Goal: Task Accomplishment & Management: Use online tool/utility

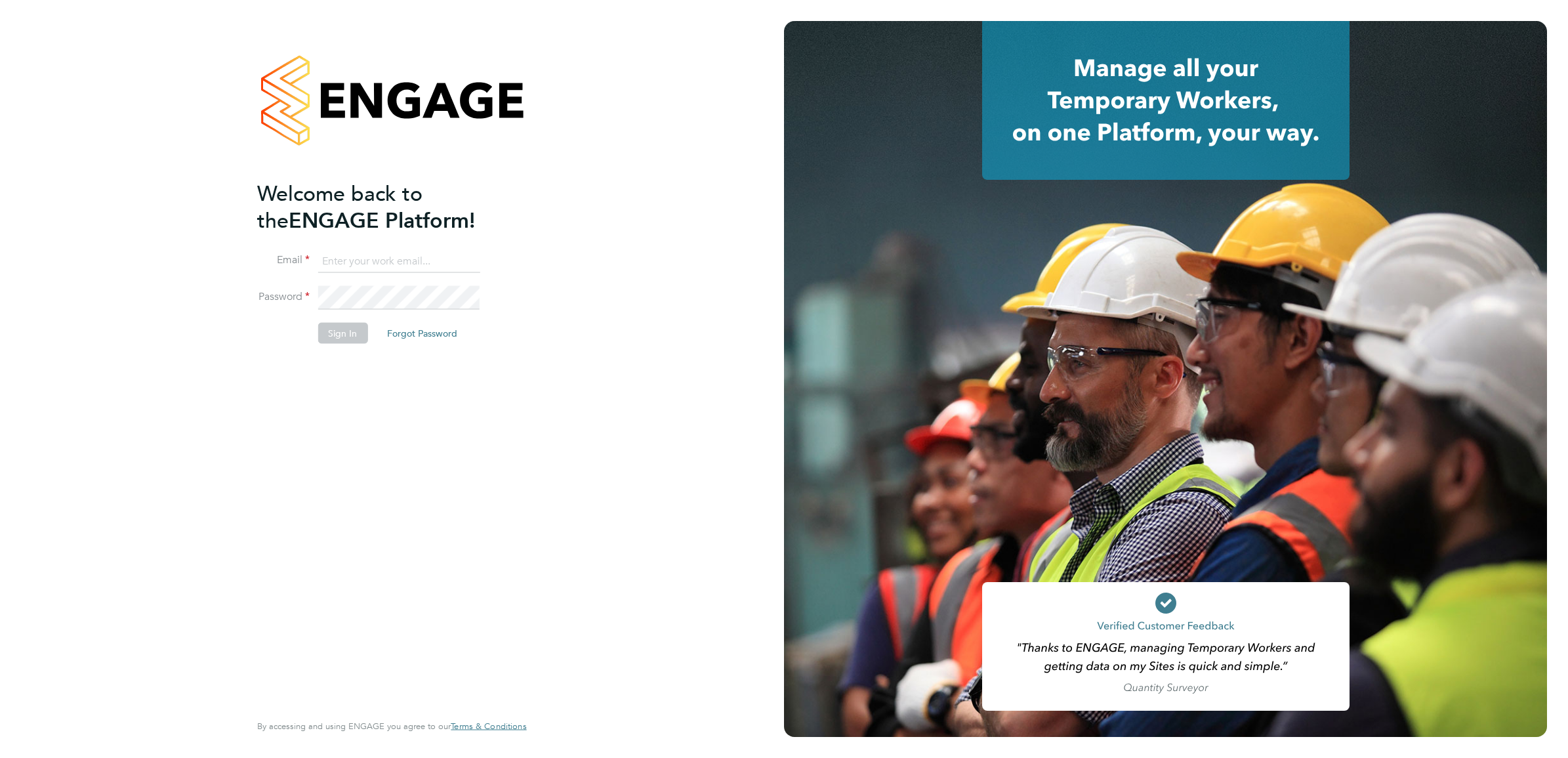
type input "[PERSON_NAME][EMAIL_ADDRESS][PERSON_NAME][DOMAIN_NAME]"
click at [349, 334] on button "Sign In" at bounding box center [342, 334] width 50 height 21
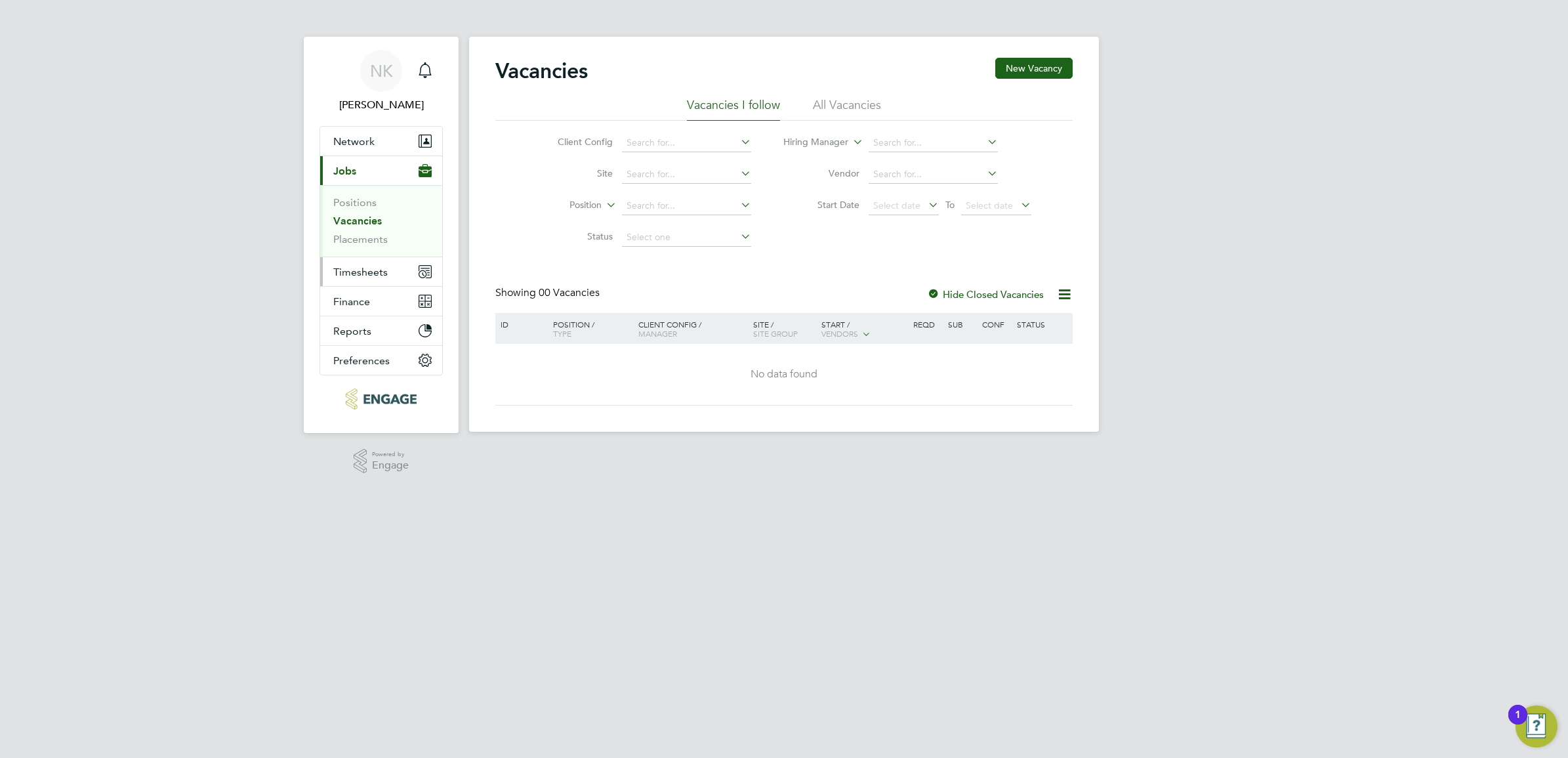
click at [367, 272] on span "Timesheets" at bounding box center [360, 272] width 54 height 12
click at [364, 229] on link "Timesheets" at bounding box center [360, 232] width 54 height 12
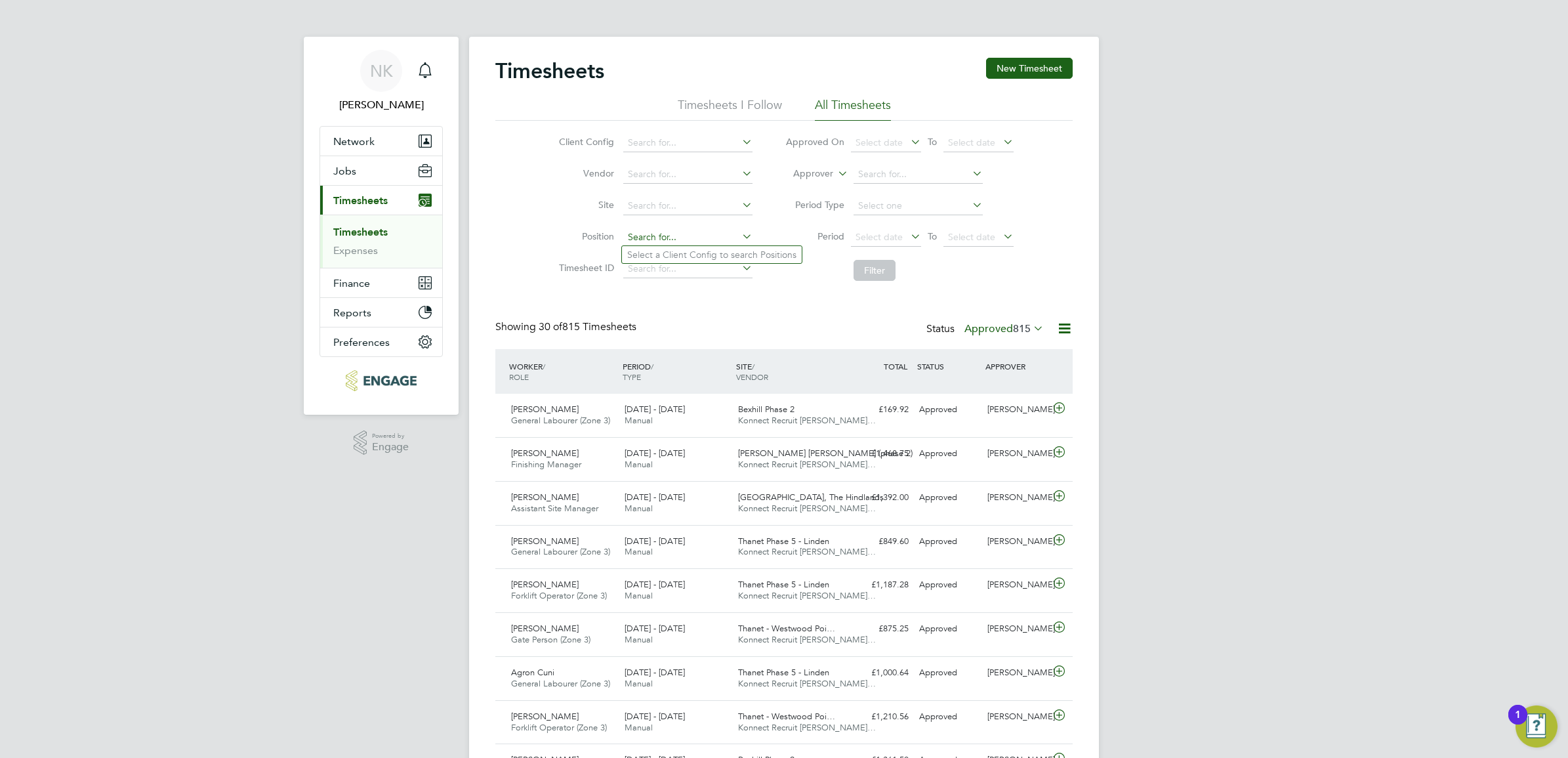
click at [647, 236] on input at bounding box center [688, 237] width 129 height 19
type input "k"
click at [887, 227] on li "Period Select date To Select date" at bounding box center [899, 237] width 261 height 31
click at [887, 231] on span "Select date" at bounding box center [879, 236] width 47 height 12
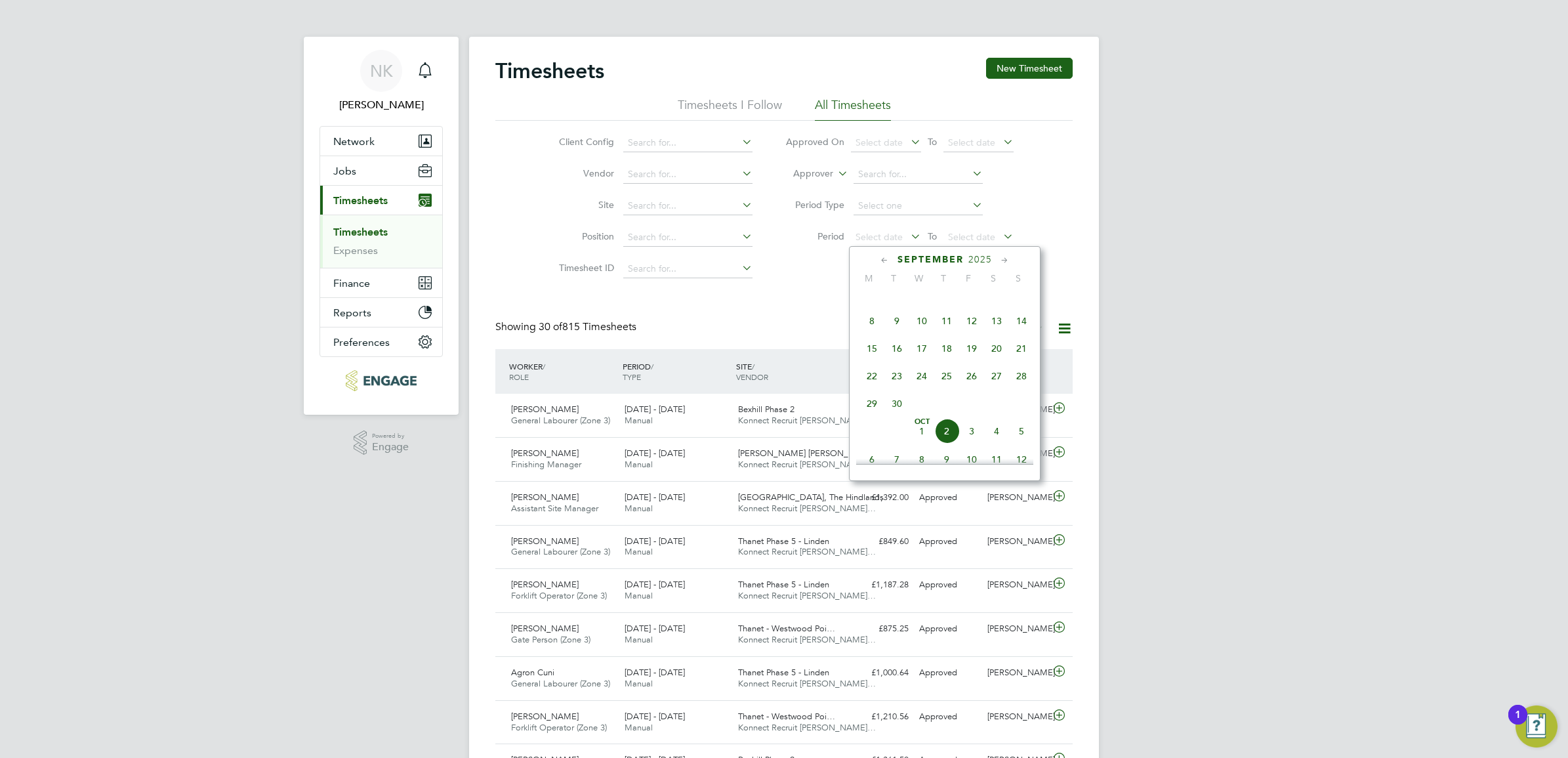
click at [876, 361] on span "15" at bounding box center [872, 349] width 25 height 25
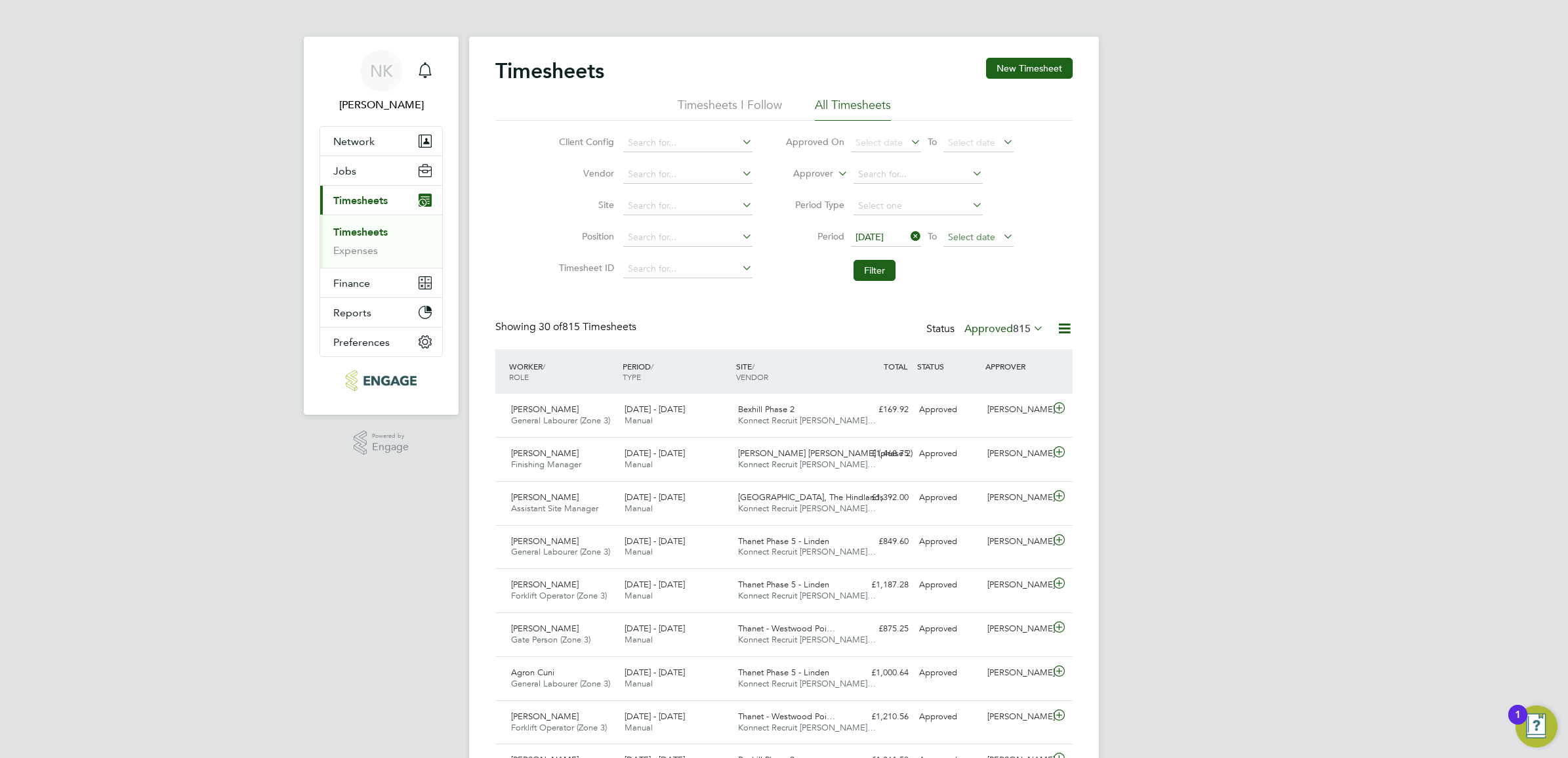
click at [987, 236] on span "Select date" at bounding box center [971, 236] width 47 height 12
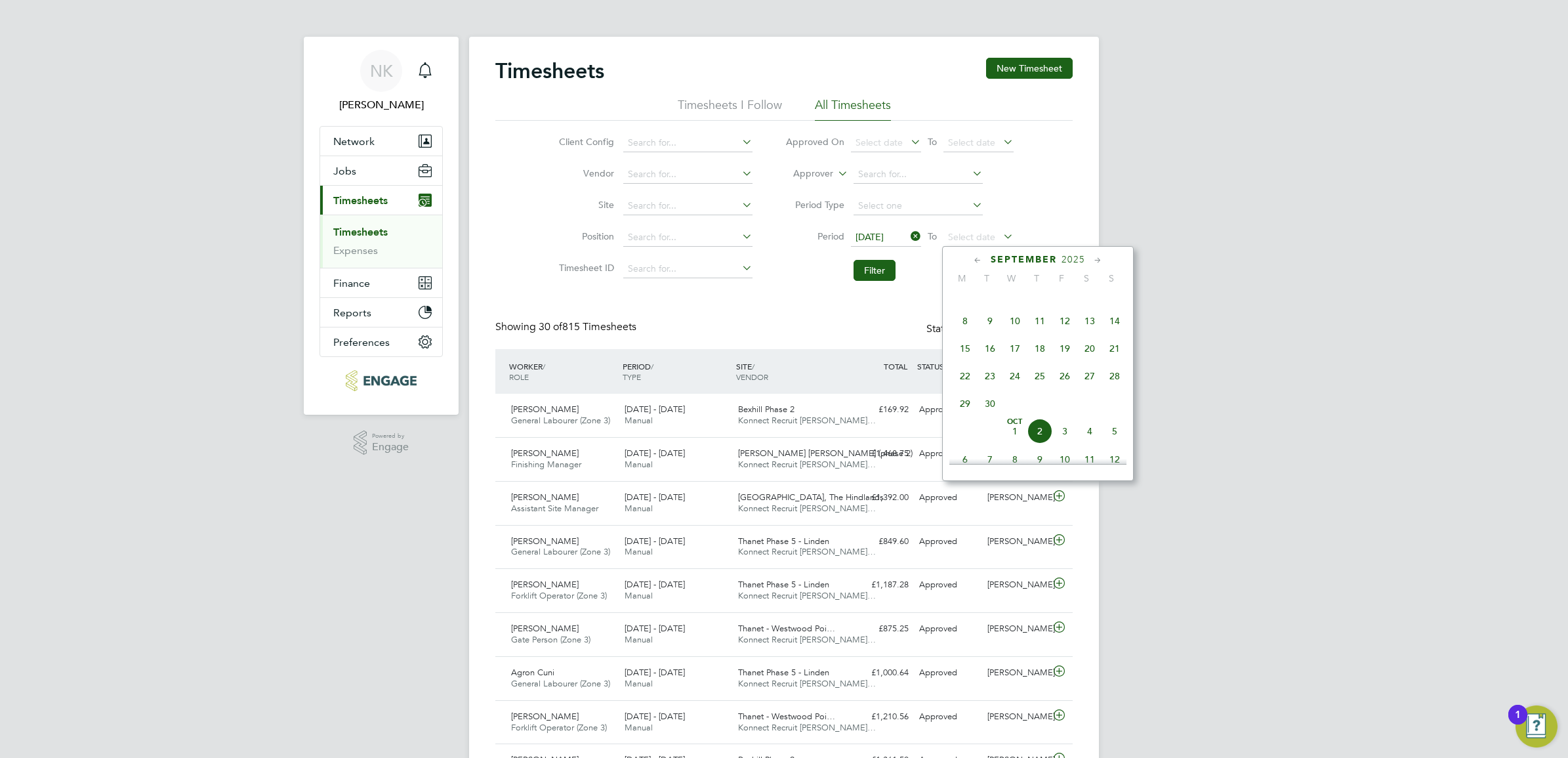
click at [1110, 352] on span "21" at bounding box center [1115, 349] width 25 height 25
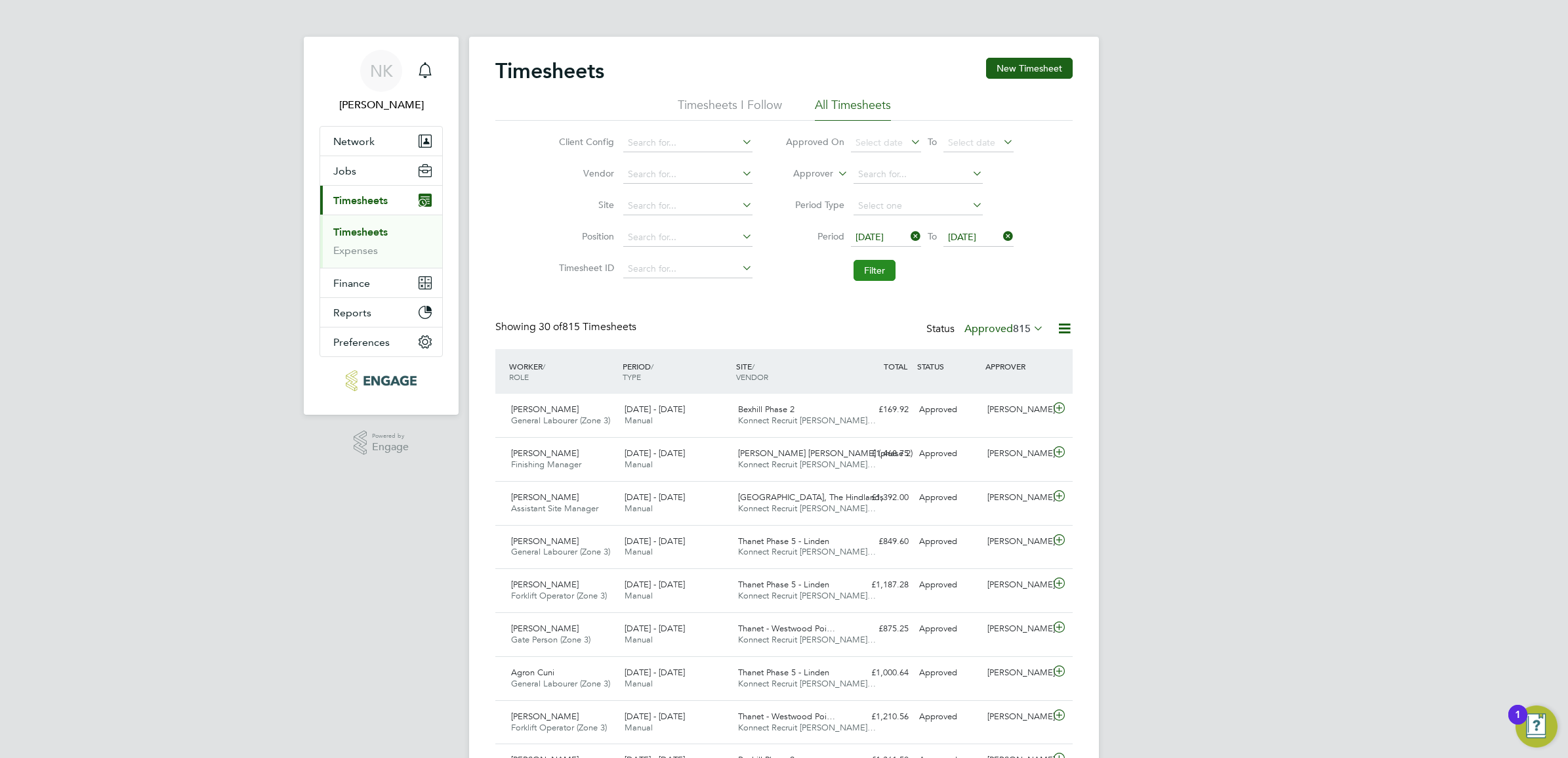
click at [879, 276] on button "Filter" at bounding box center [874, 270] width 42 height 21
click at [989, 326] on label "Approved 16" at bounding box center [1007, 328] width 73 height 13
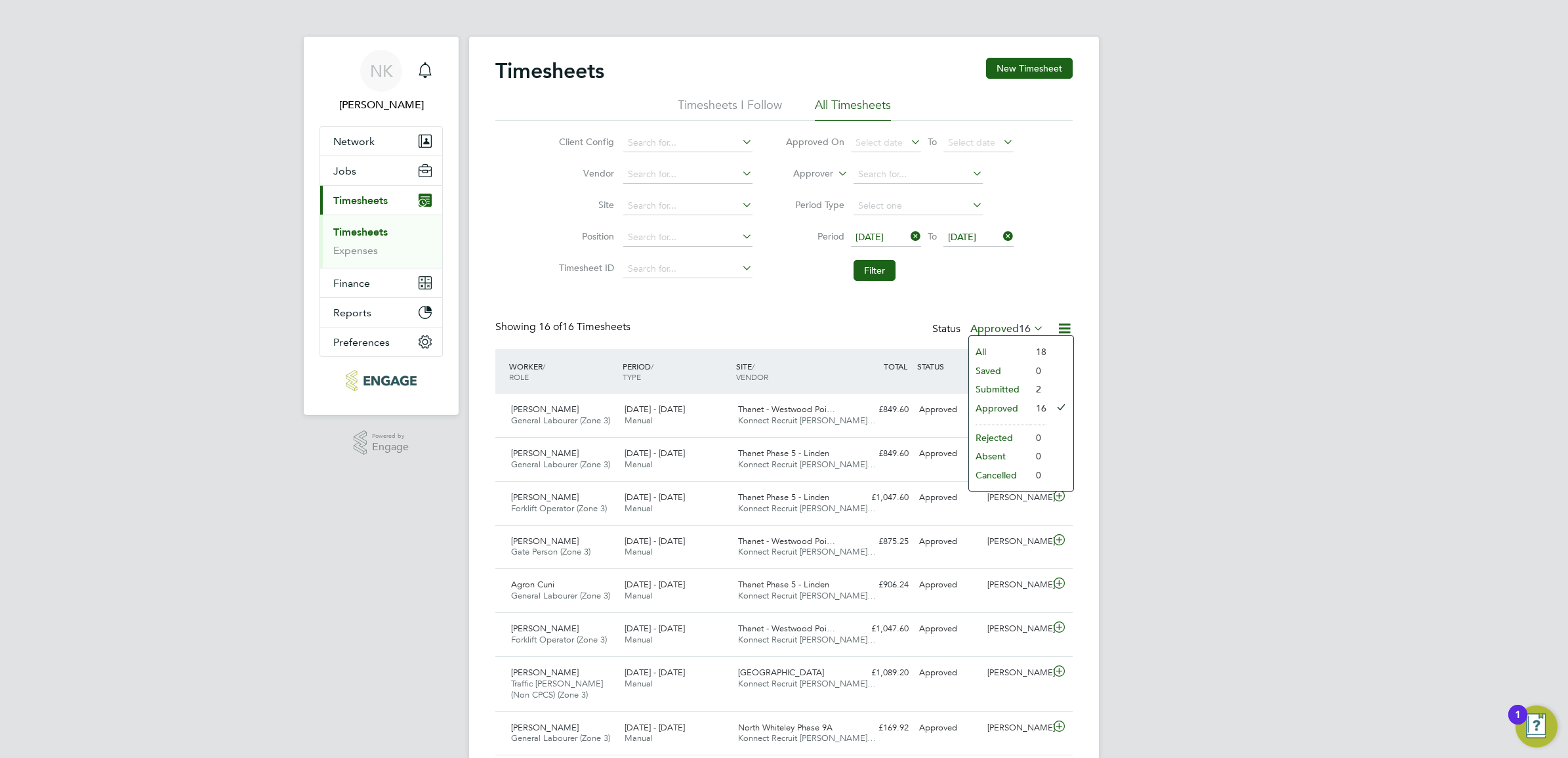
click at [994, 383] on li "Submitted" at bounding box center [999, 389] width 61 height 19
